Goal: Information Seeking & Learning: Learn about a topic

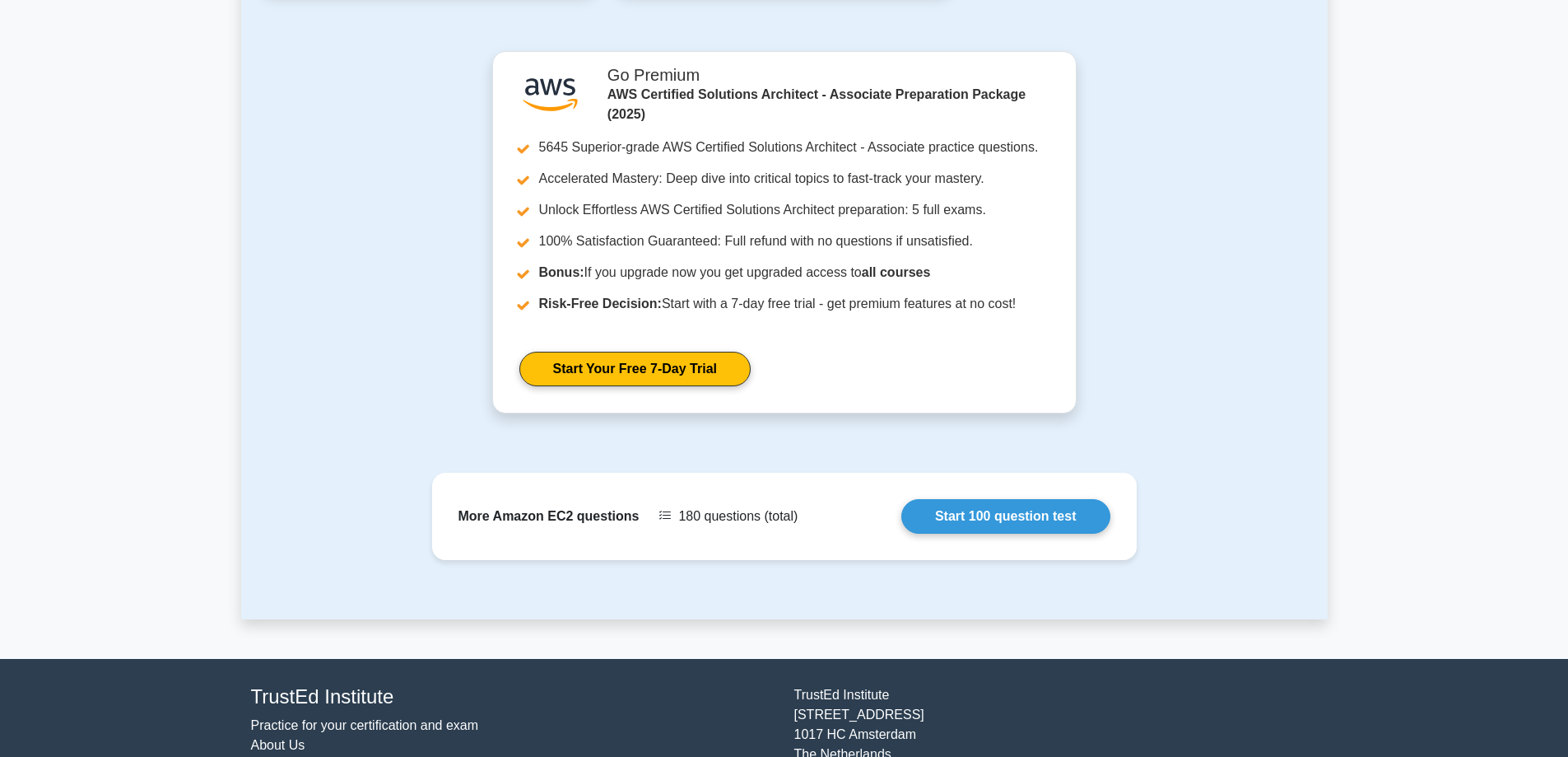
scroll to position [1271, 0]
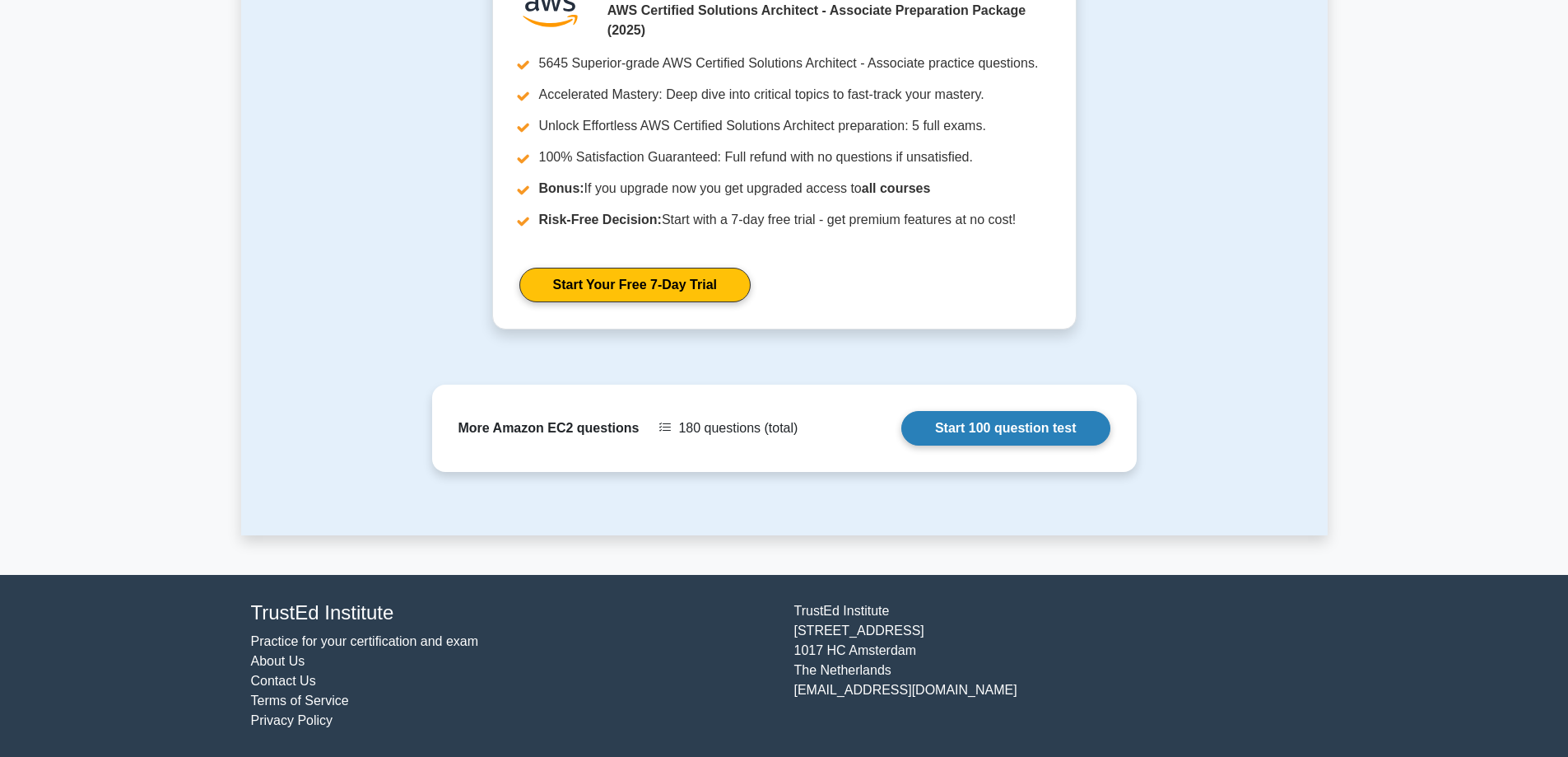
click at [902, 424] on link "Start 100 question test" at bounding box center [1006, 428] width 209 height 34
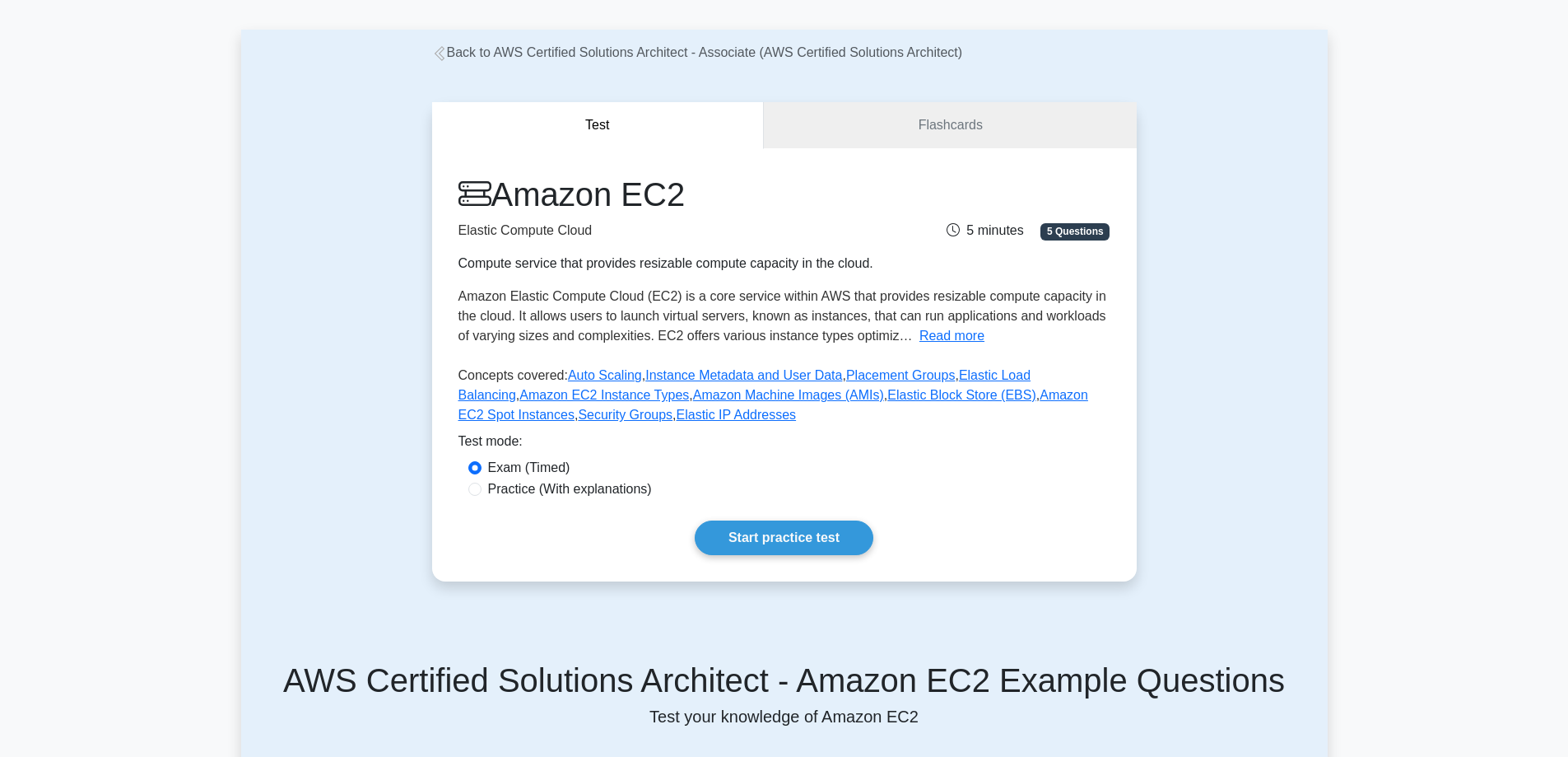
scroll to position [0, 0]
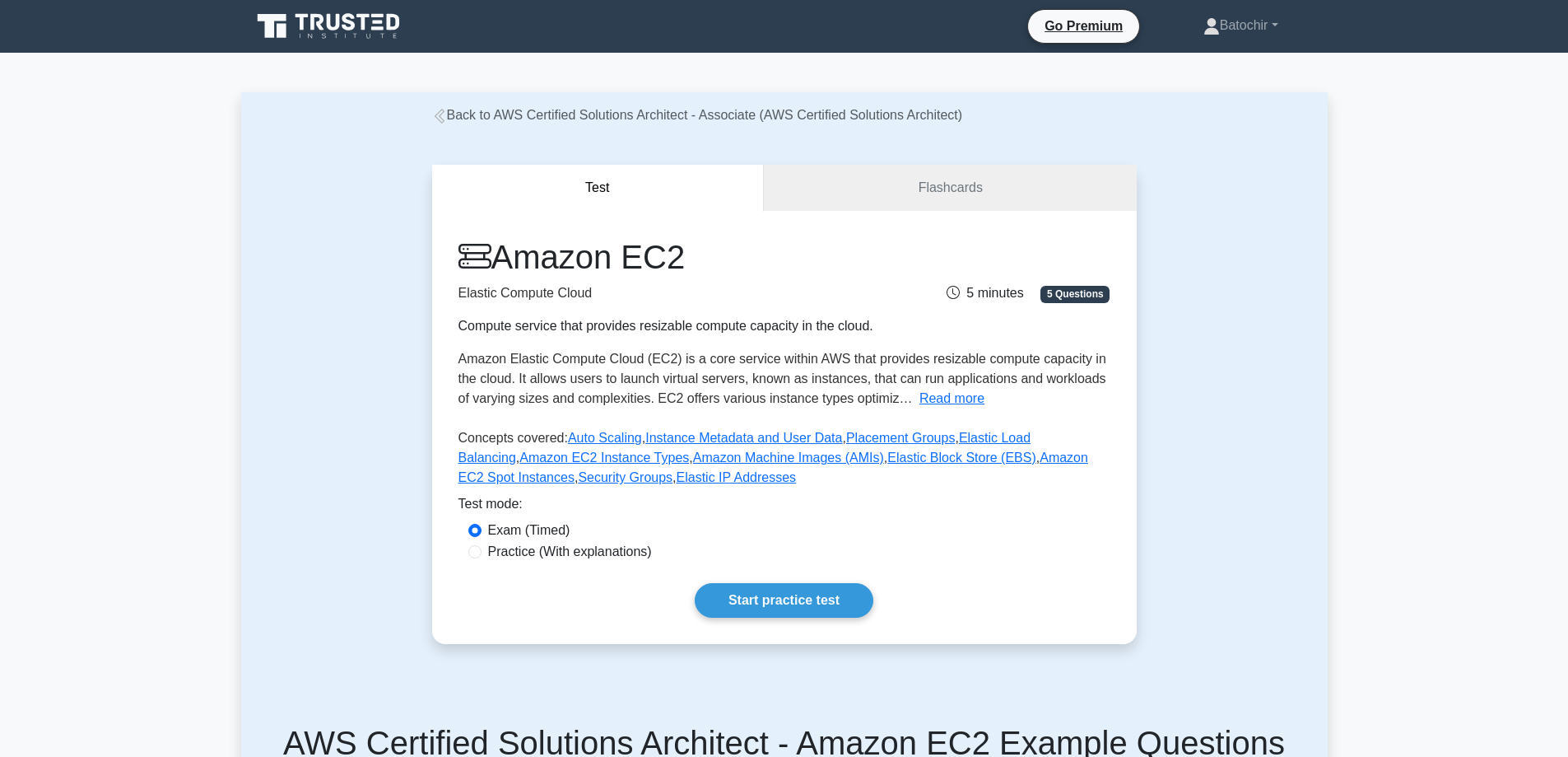
click at [455, 114] on link "Back to AWS Certified Solutions Architect - Associate (AWS Certified Solutions …" at bounding box center [698, 115] width 531 height 14
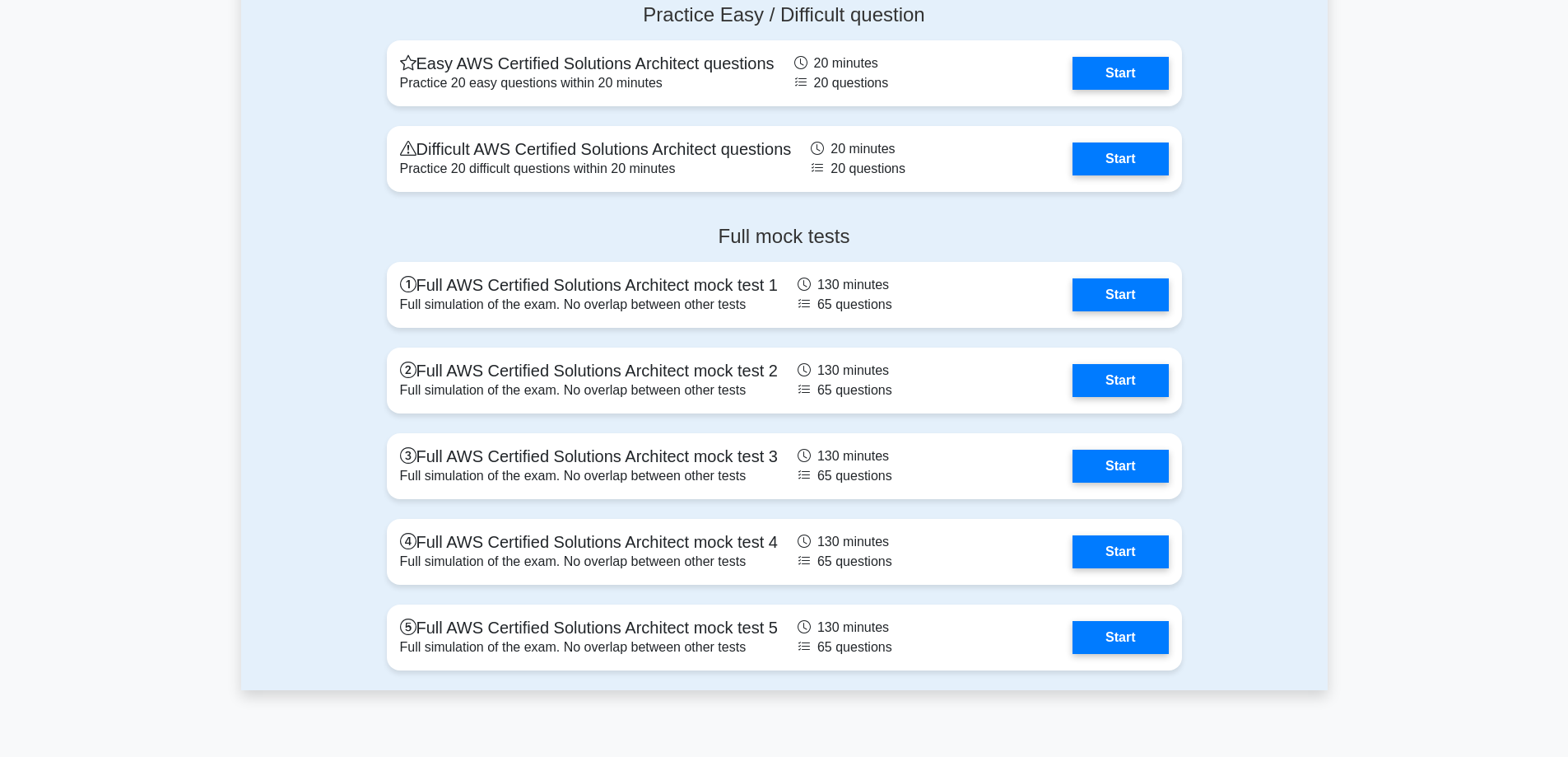
scroll to position [4531, 0]
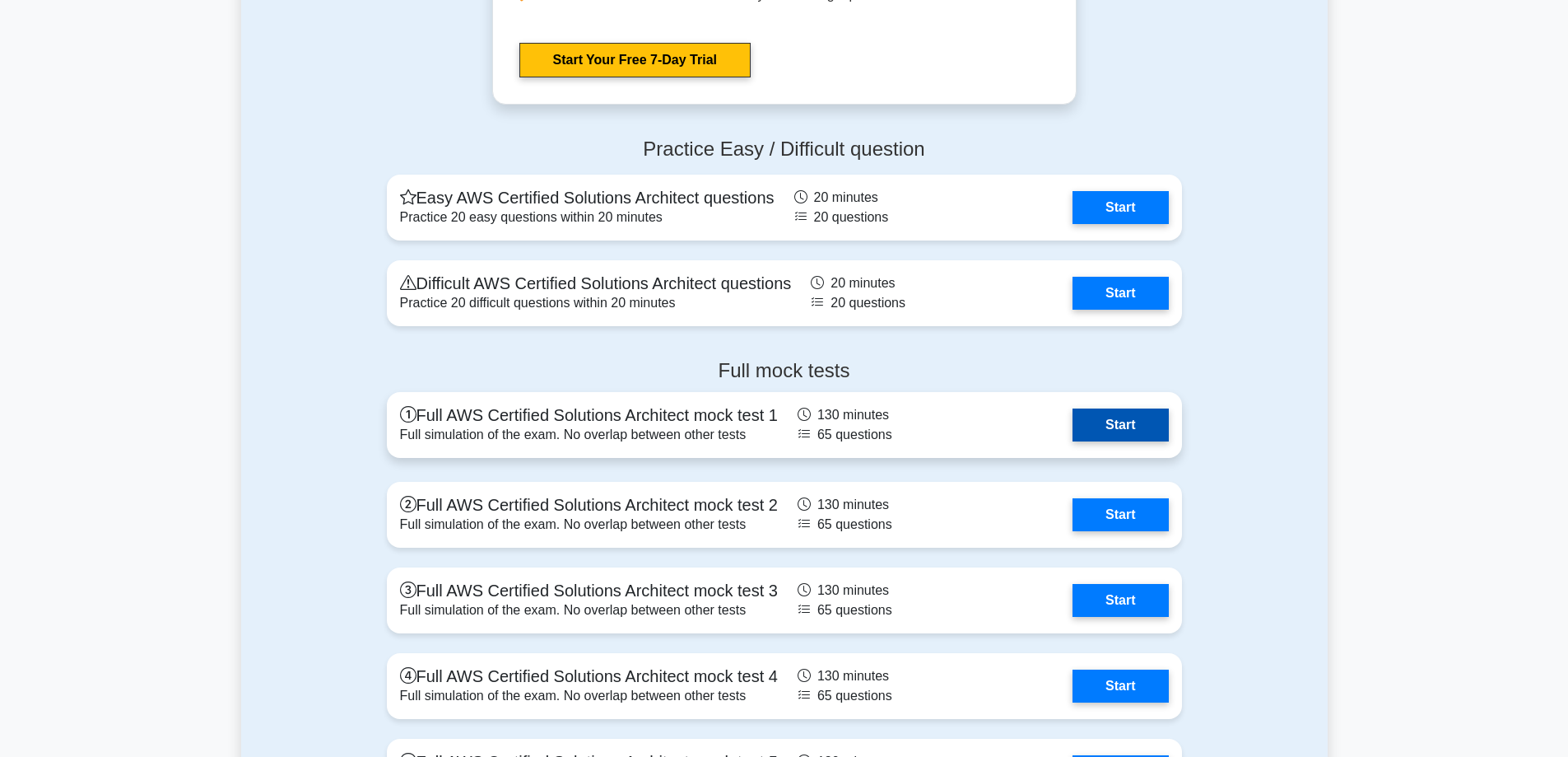
click at [1124, 439] on link "Start" at bounding box center [1120, 424] width 95 height 33
